Goal: Transaction & Acquisition: Purchase product/service

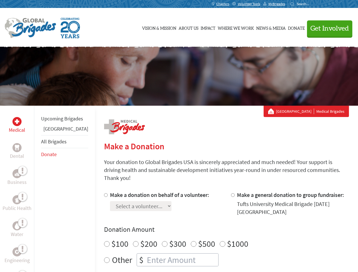
click at [313, 4] on div "Search for:" at bounding box center [301, 4] width 23 height 5
click at [327, 28] on span "Get Involved" at bounding box center [329, 28] width 39 height 7
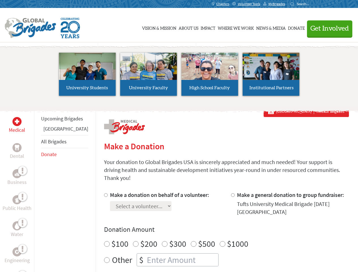
click at [179, 76] on li "High School Faculty" at bounding box center [209, 74] width 61 height 52
click at [37, 189] on div "Upcoming Brigades Belize All Brigades Donate" at bounding box center [64, 242] width 61 height 272
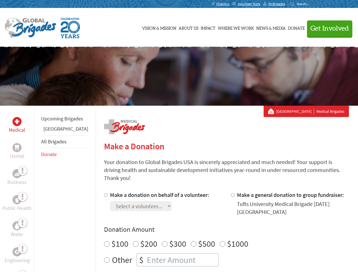
click at [227, 238] on label "$1000" at bounding box center [237, 243] width 21 height 11
click at [220, 241] on input "$1000" at bounding box center [223, 244] width 6 height 6
radio input "true"
click at [104, 193] on input "Make a donation on behalf of a volunteer:" at bounding box center [106, 195] width 4 height 4
radio input "true"
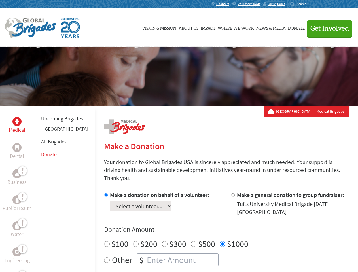
click at [231, 193] on input "Make a general donation to group fundraiser:" at bounding box center [233, 195] width 4 height 4
radio input "true"
